Goal: Check status: Check status

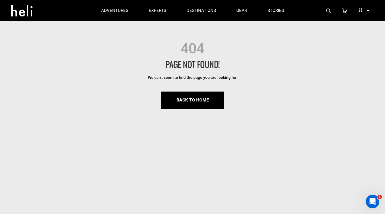
click at [364, 13] on div at bounding box center [362, 11] width 8 height 8
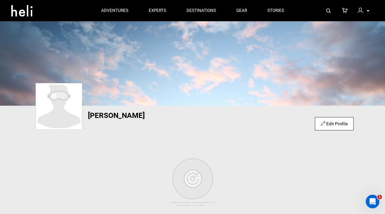
click at [362, 11] on img at bounding box center [361, 11] width 6 height 6
click at [368, 11] on icon at bounding box center [368, 10] width 3 height 1
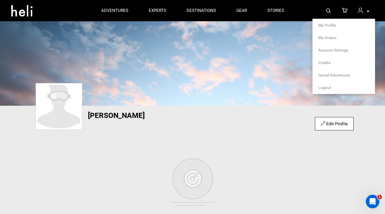
click at [324, 40] on span "My Orders" at bounding box center [327, 37] width 18 height 5
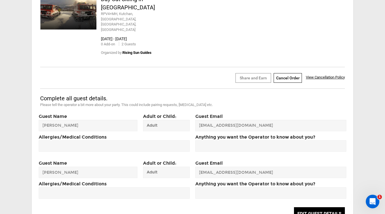
scroll to position [426, 0]
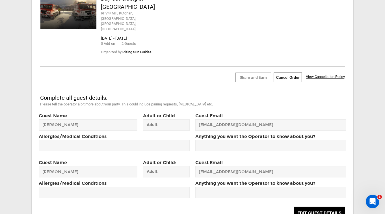
click at [313, 74] on span "View Cancellation Policy" at bounding box center [325, 76] width 39 height 4
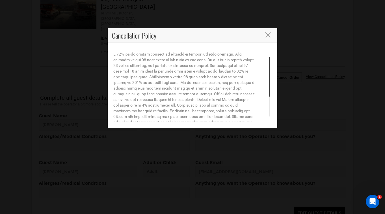
click at [268, 33] on icon "Close" at bounding box center [268, 34] width 5 height 5
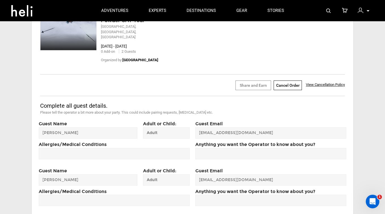
scroll to position [83, 0]
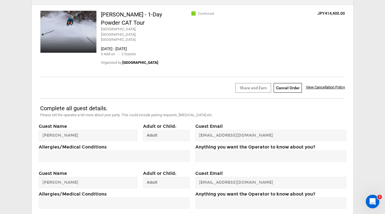
click at [321, 85] on span "View Cancellation Policy" at bounding box center [325, 87] width 39 height 4
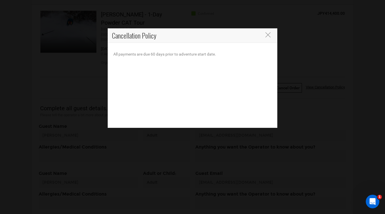
click at [270, 36] on icon "Close" at bounding box center [268, 34] width 5 height 5
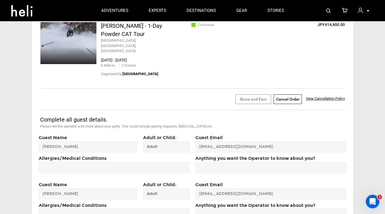
scroll to position [27, 0]
